Goal: Information Seeking & Learning: Learn about a topic

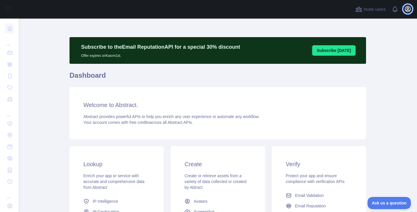
click at [404, 8] on icon "button" at bounding box center [407, 9] width 7 height 7
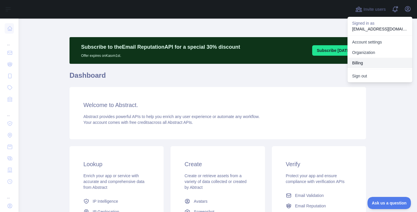
click at [355, 60] on button "Billing" at bounding box center [380, 63] width 65 height 10
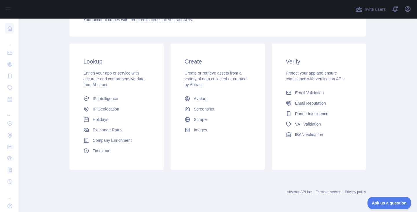
scroll to position [103, 0]
click at [117, 99] on link "IP Intelligence" at bounding box center [116, 97] width 71 height 10
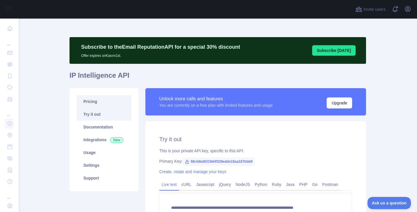
type textarea "**********"
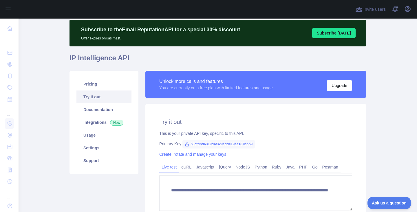
scroll to position [58, 0]
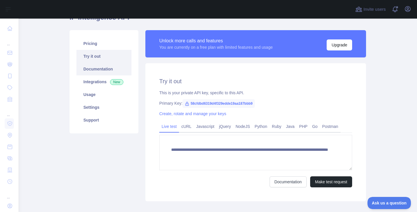
click at [116, 71] on link "Documentation" at bounding box center [103, 69] width 55 height 13
click at [92, 98] on link "Usage" at bounding box center [103, 94] width 55 height 13
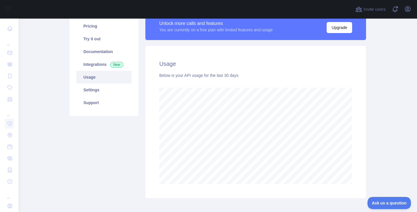
scroll to position [17, 0]
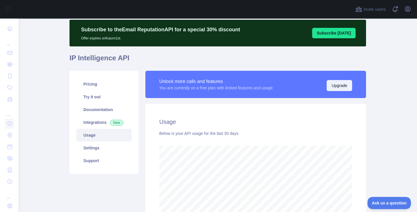
click at [340, 85] on button "Upgrade" at bounding box center [339, 85] width 25 height 11
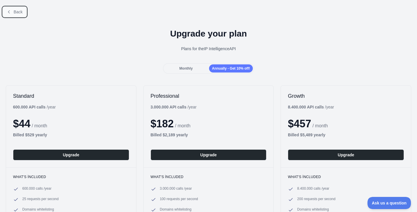
click at [17, 11] on span "Back" at bounding box center [18, 12] width 9 height 5
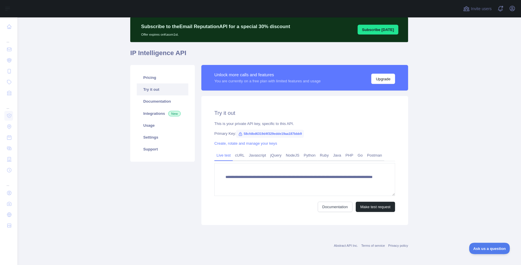
scroll to position [19, 0]
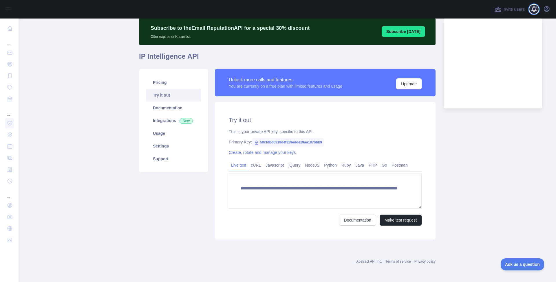
click at [417, 9] on span at bounding box center [537, 9] width 12 height 19
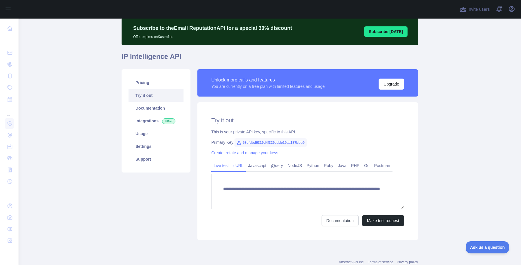
click at [236, 165] on link "cURL" at bounding box center [238, 165] width 15 height 9
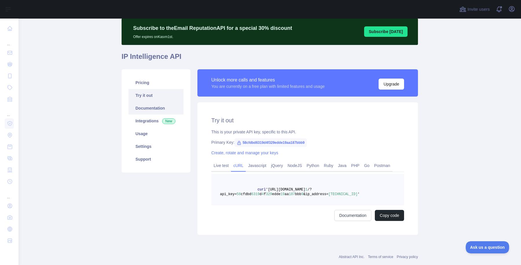
click at [161, 104] on link "Documentation" at bounding box center [156, 108] width 55 height 13
click at [158, 96] on link "Try it out" at bounding box center [156, 95] width 55 height 13
click at [159, 86] on link "Pricing" at bounding box center [156, 82] width 55 height 13
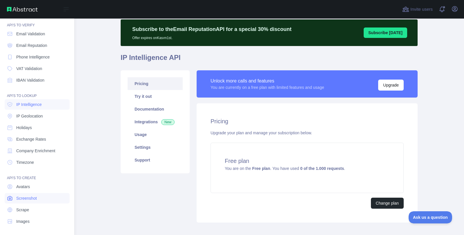
scroll to position [19, 0]
click at [30, 116] on span "IP Geolocation" at bounding box center [29, 116] width 27 height 6
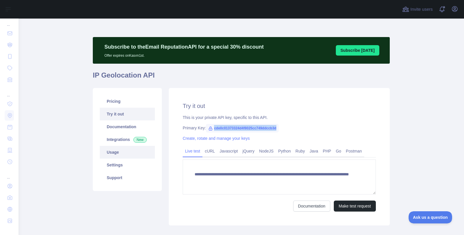
click at [122, 152] on link "Usage" at bounding box center [127, 152] width 55 height 13
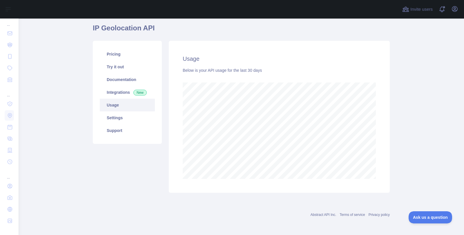
scroll to position [48, 0]
